Goal: Information Seeking & Learning: Learn about a topic

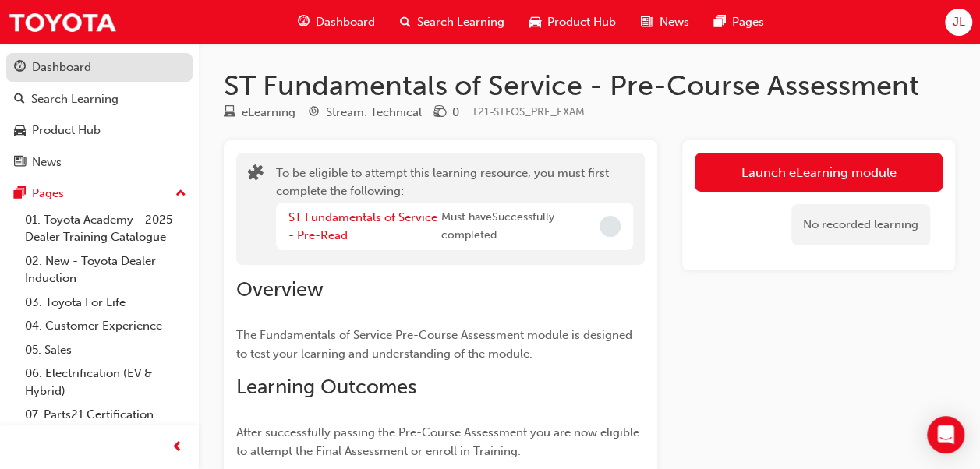
click at [96, 69] on div "Dashboard" at bounding box center [99, 67] width 171 height 19
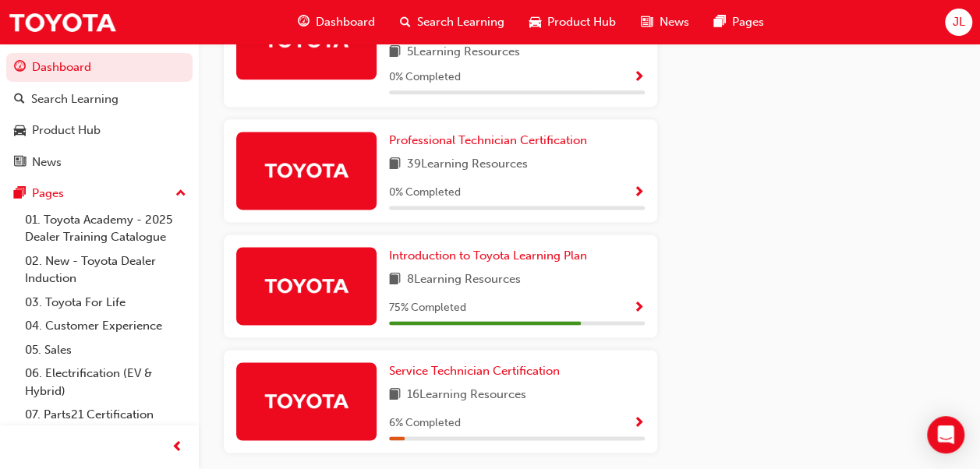
scroll to position [1022, 0]
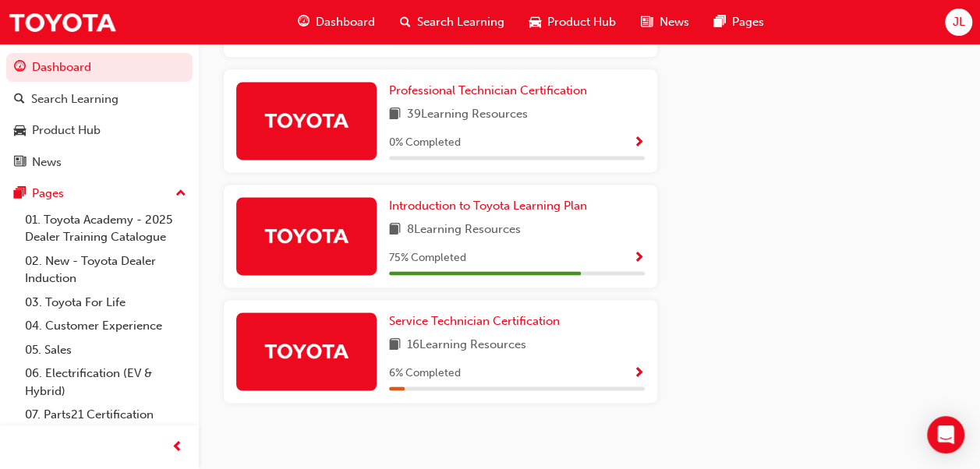
click at [493, 336] on span "16 Learning Resources" at bounding box center [466, 345] width 119 height 19
click at [502, 315] on span "Service Technician Certification" at bounding box center [474, 321] width 171 height 14
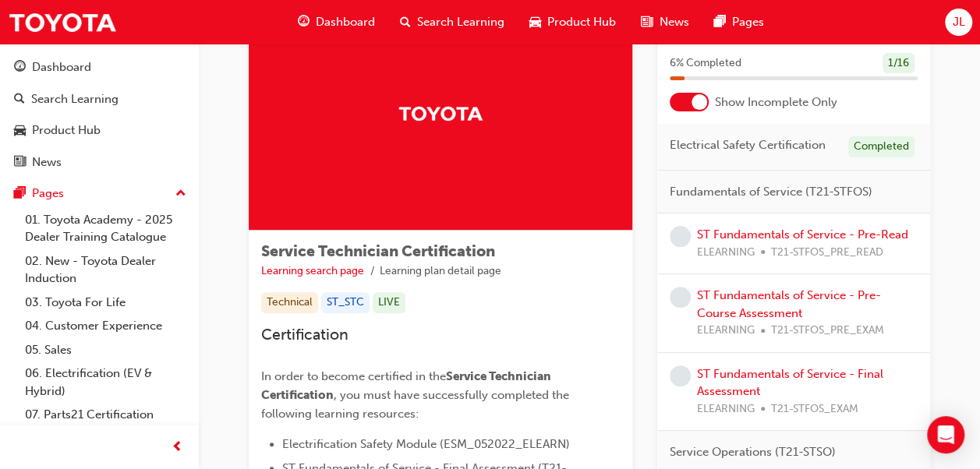
scroll to position [86, 0]
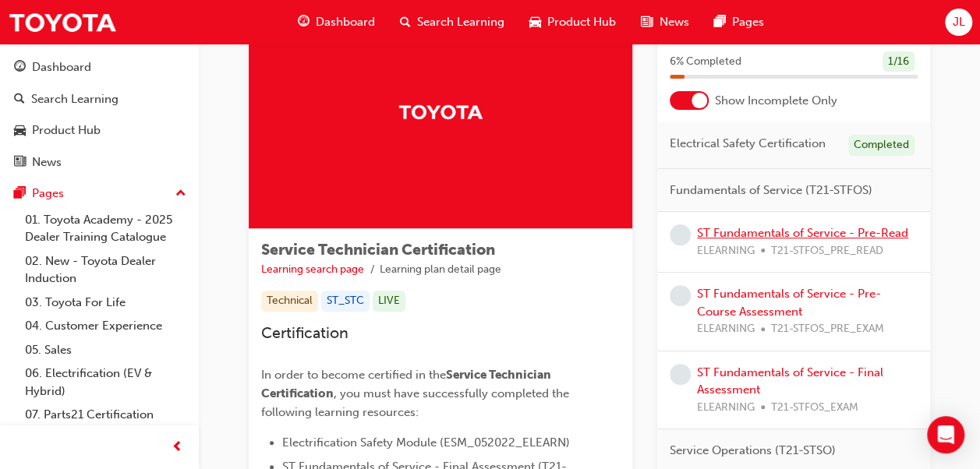
click at [781, 232] on link "ST Fundamentals of Service - Pre-Read" at bounding box center [802, 233] width 211 height 14
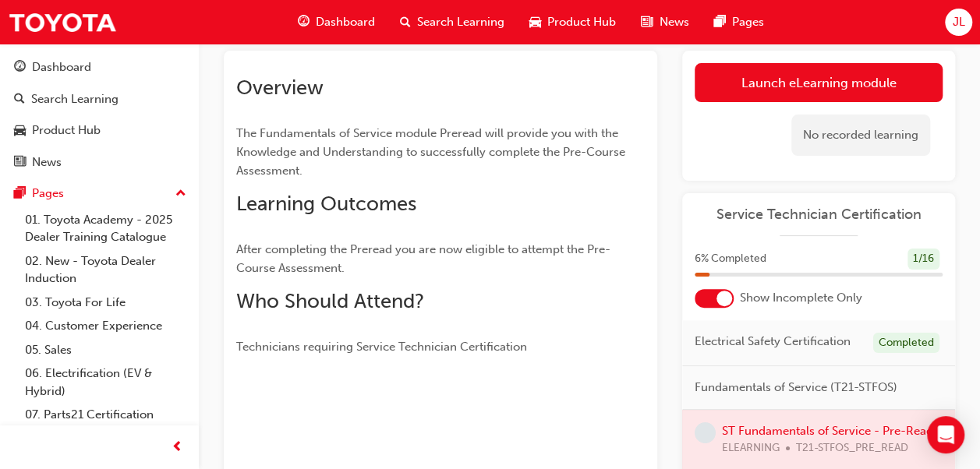
scroll to position [89, 0]
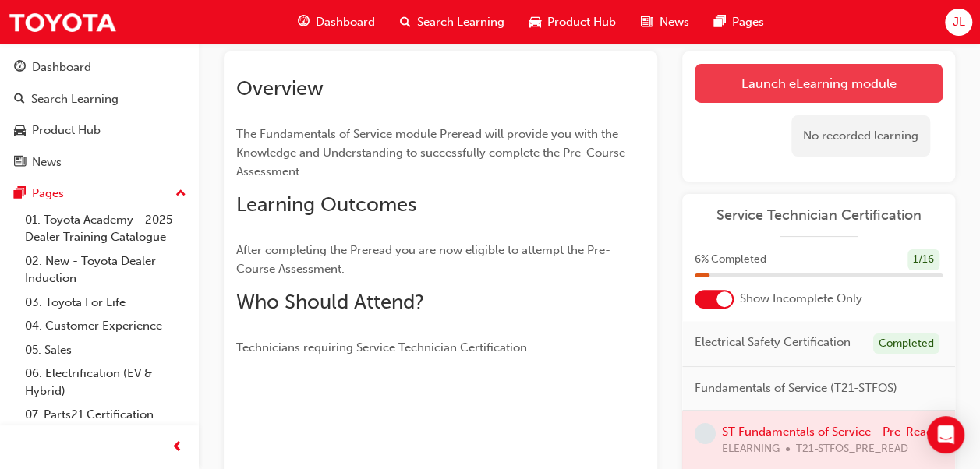
click at [817, 78] on link "Launch eLearning module" at bounding box center [819, 83] width 248 height 39
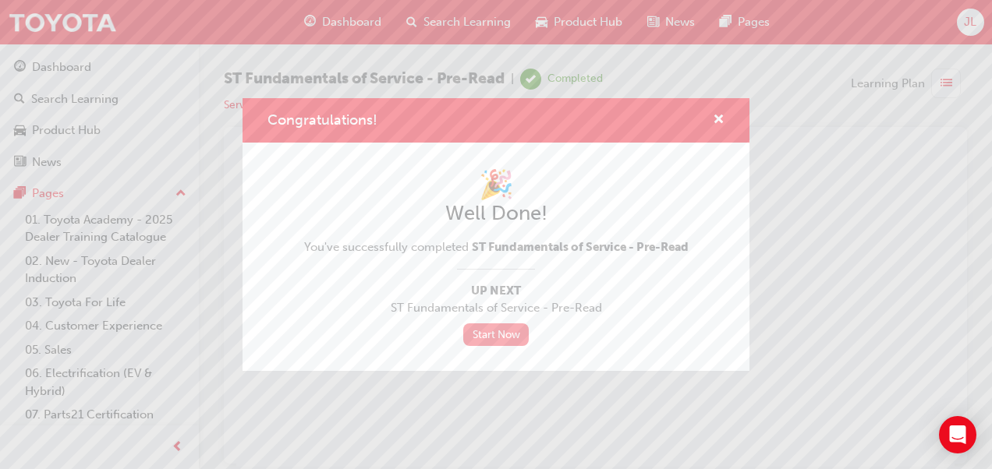
click at [517, 337] on link "Start Now" at bounding box center [496, 335] width 66 height 23
click at [507, 341] on link "Start Now" at bounding box center [496, 335] width 66 height 23
click at [510, 332] on link "Start Now" at bounding box center [496, 335] width 66 height 23
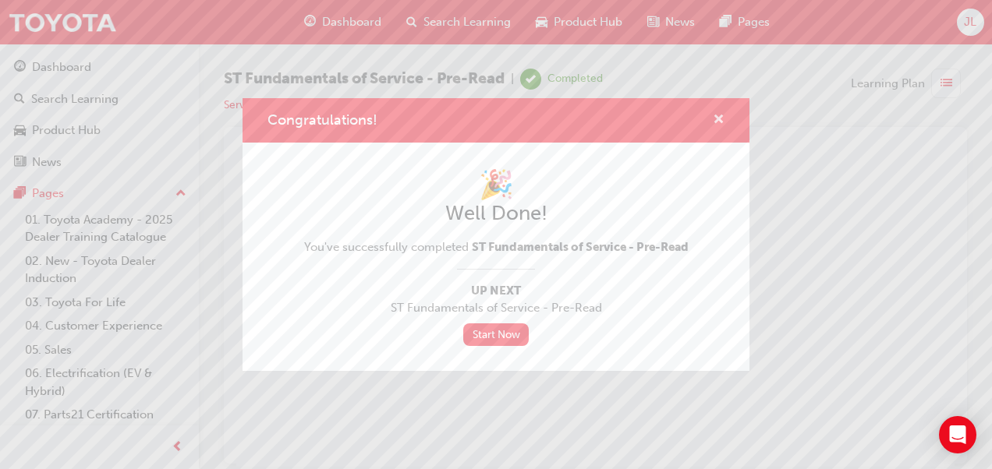
click at [719, 114] on span "cross-icon" at bounding box center [719, 121] width 12 height 14
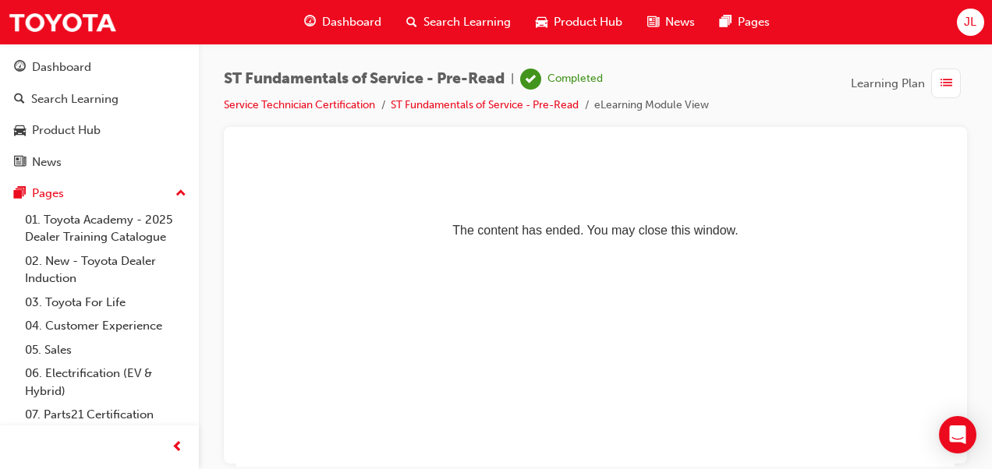
click at [352, 14] on span "Dashboard" at bounding box center [351, 22] width 59 height 18
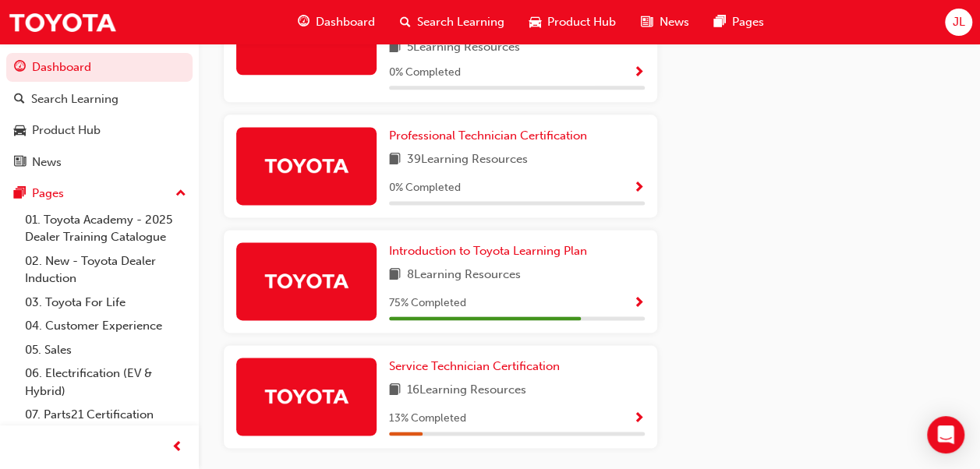
scroll to position [1022, 0]
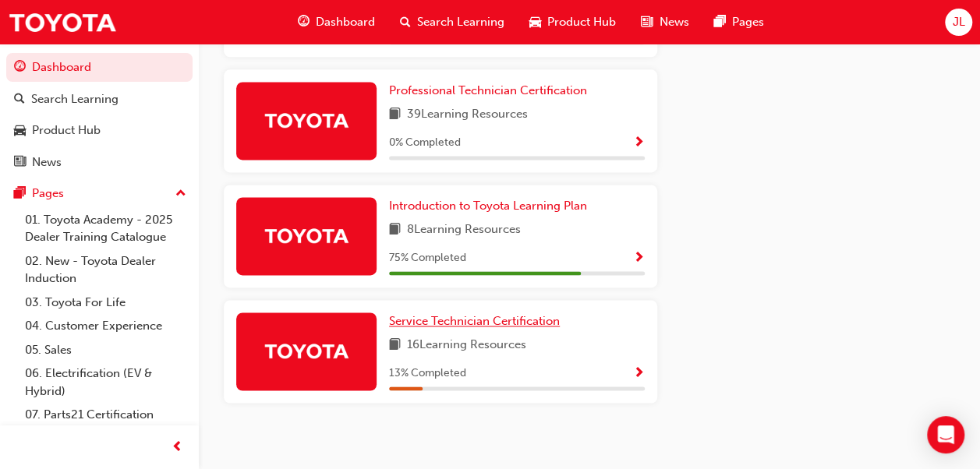
click at [534, 317] on span "Service Technician Certification" at bounding box center [474, 321] width 171 height 14
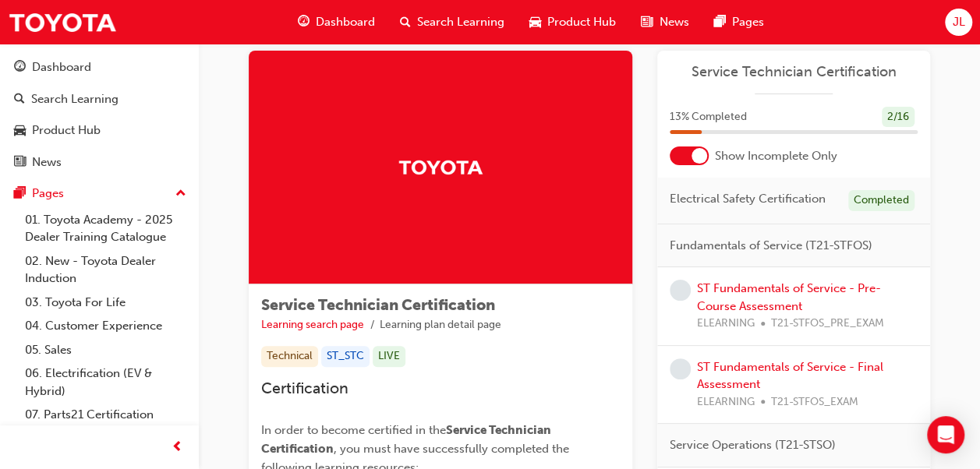
scroll to position [29, 0]
